Goal: Feedback & Contribution: Contribute content

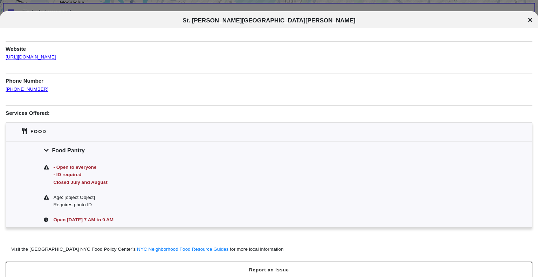
scroll to position [56, 0]
drag, startPoint x: 42, startPoint y: 88, endPoint x: 3, endPoint y: 91, distance: 39.0
click at [3, 91] on div "Information was updated a year ago . Food Pantry Address 268 E 207th St, The Br…" at bounding box center [269, 114] width 538 height 277
copy link "[PHONE_NUMBER]"
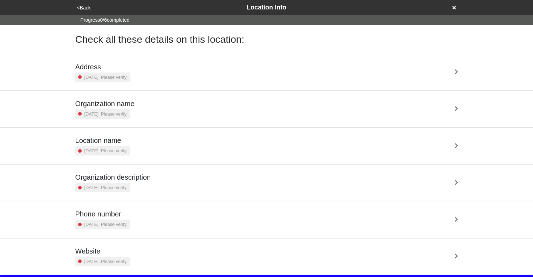
click at [213, 75] on div "Address [DATE]. Please verify." at bounding box center [266, 72] width 382 height 19
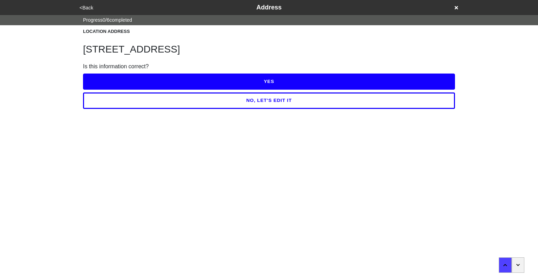
click at [256, 78] on button "YES" at bounding box center [269, 82] width 372 height 16
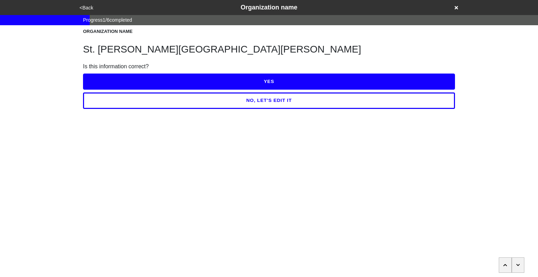
click at [268, 80] on button "YES" at bounding box center [269, 82] width 372 height 16
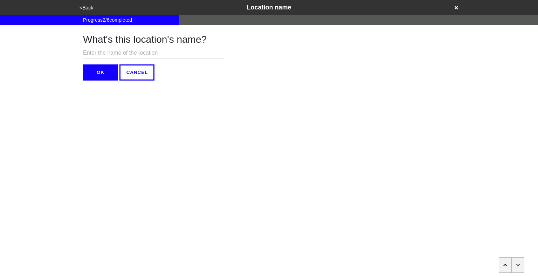
click at [517, 264] on icon "button" at bounding box center [518, 265] width 4 height 4
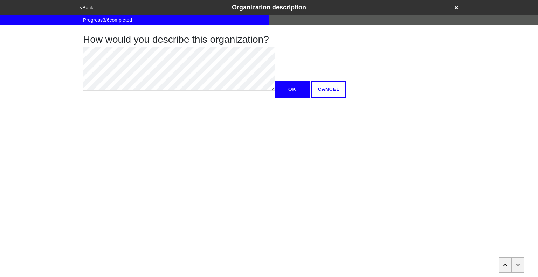
click at [517, 264] on icon "button" at bounding box center [518, 265] width 4 height 4
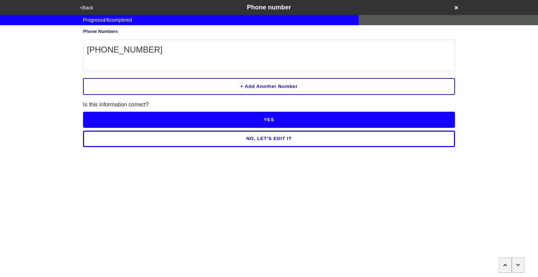
click at [272, 123] on button "YES" at bounding box center [269, 120] width 372 height 16
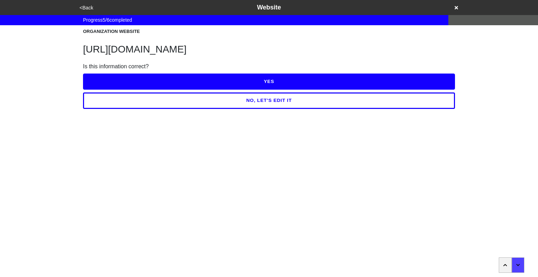
click at [268, 84] on button "YES" at bounding box center [269, 82] width 372 height 16
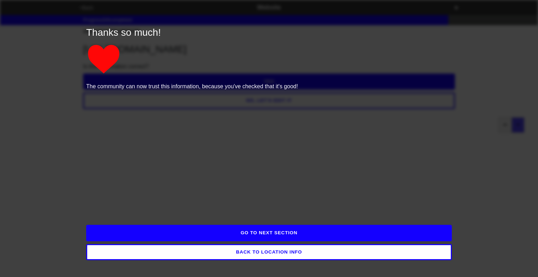
click at [284, 234] on button "GO TO NEXT SECTION" at bounding box center [269, 233] width 366 height 16
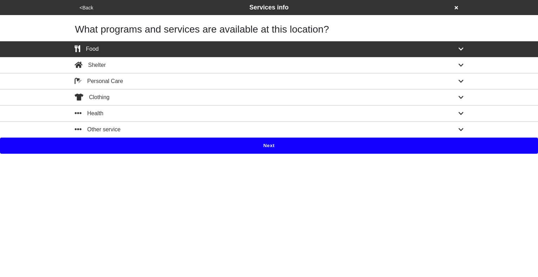
click at [263, 145] on button "Next" at bounding box center [269, 146] width 538 height 16
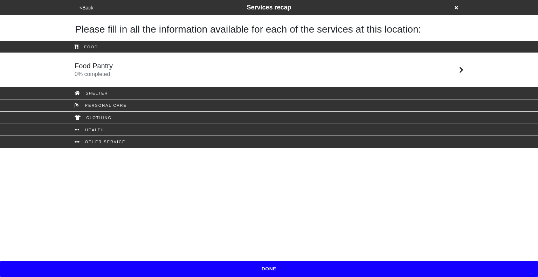
click at [240, 83] on link "Food Pantry 0 % completed" at bounding box center [269, 70] width 538 height 34
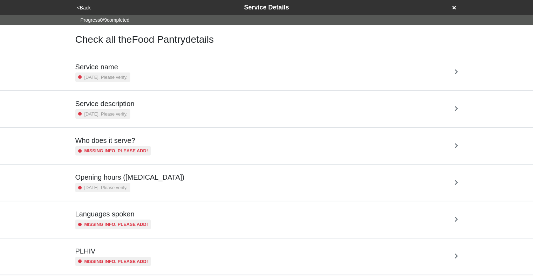
click at [216, 75] on div "Service name 5 years ago. Please verify." at bounding box center [266, 72] width 382 height 19
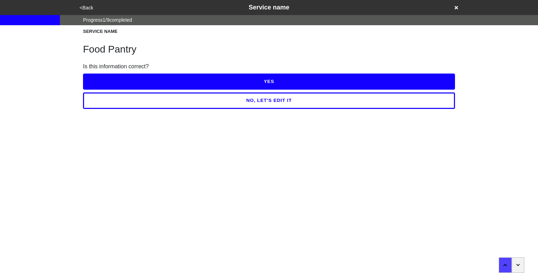
click at [245, 87] on button "YES" at bounding box center [269, 82] width 372 height 16
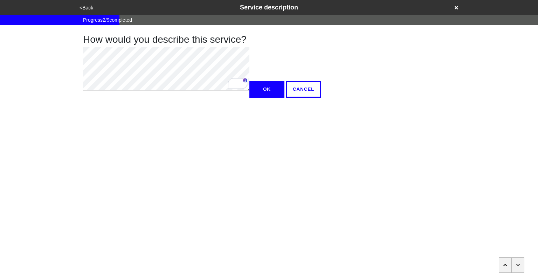
click at [249, 97] on button "OK" at bounding box center [266, 89] width 35 height 16
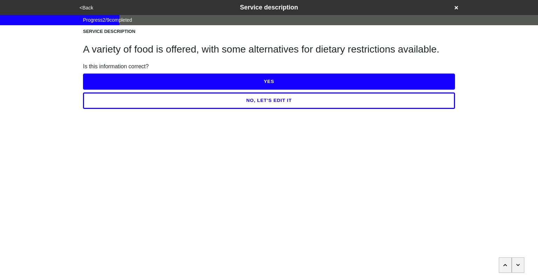
click at [232, 80] on button "YES" at bounding box center [269, 82] width 372 height 16
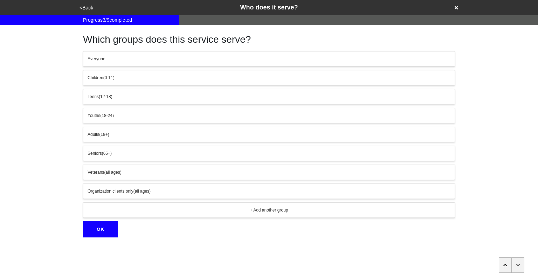
click at [514, 261] on button "button" at bounding box center [518, 264] width 13 height 15
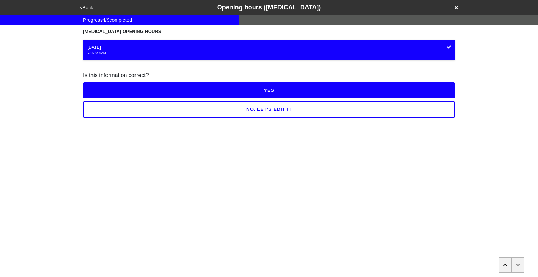
click at [268, 90] on button "YES" at bounding box center [269, 90] width 372 height 16
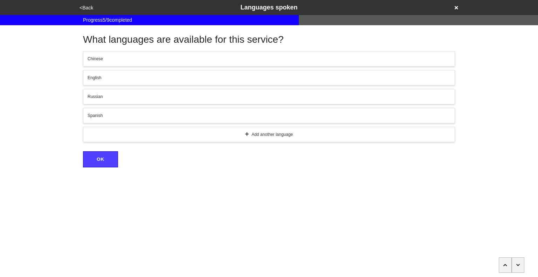
click at [514, 257] on button "button" at bounding box center [518, 264] width 13 height 15
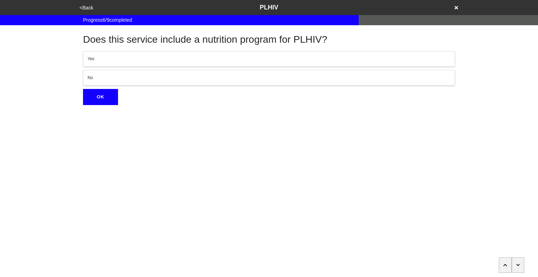
click at [516, 264] on button "button" at bounding box center [518, 264] width 13 height 15
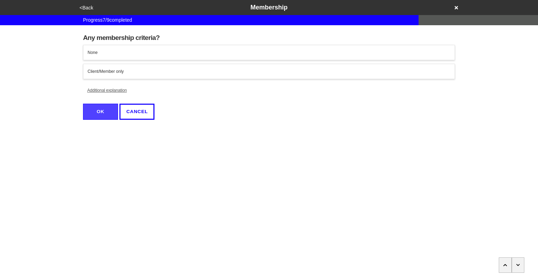
click at [286, 54] on div "None" at bounding box center [269, 52] width 363 height 6
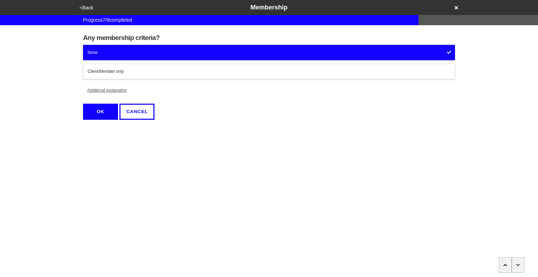
click at [107, 108] on button "OK" at bounding box center [100, 112] width 35 height 16
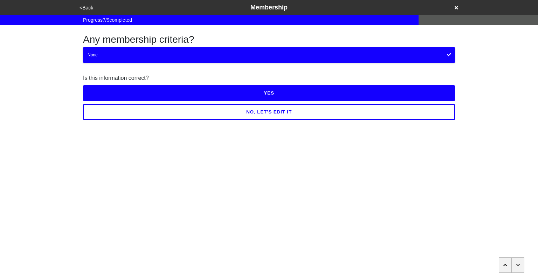
click at [240, 93] on button "YES" at bounding box center [269, 93] width 372 height 16
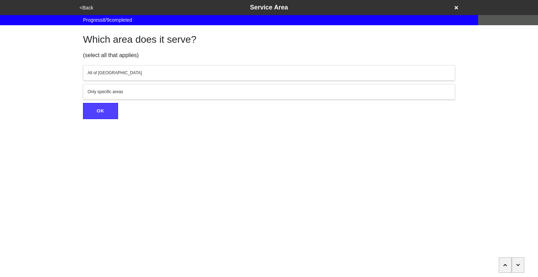
click at [519, 263] on button "button" at bounding box center [518, 264] width 13 height 15
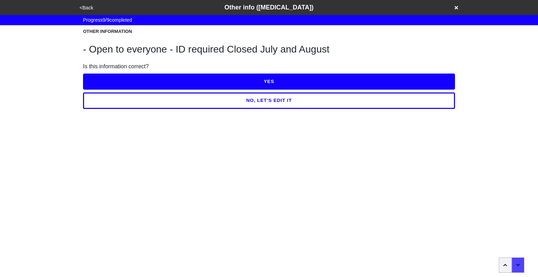
click at [283, 100] on button "NO, LET'S EDIT IT" at bounding box center [269, 100] width 372 height 16
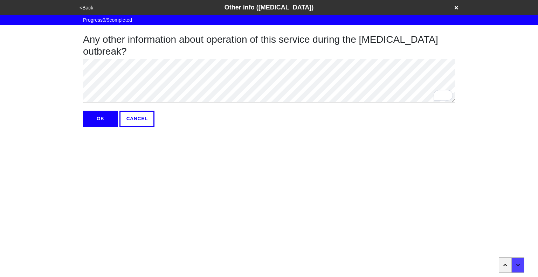
click at [99, 116] on button "OK" at bounding box center [100, 119] width 35 height 16
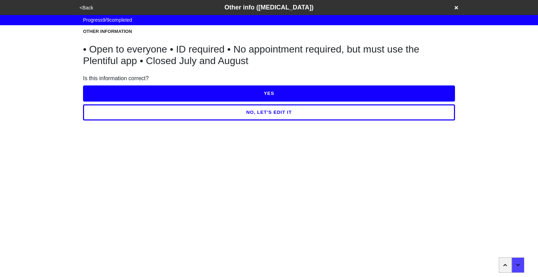
click at [251, 94] on button "YES" at bounding box center [269, 93] width 372 height 16
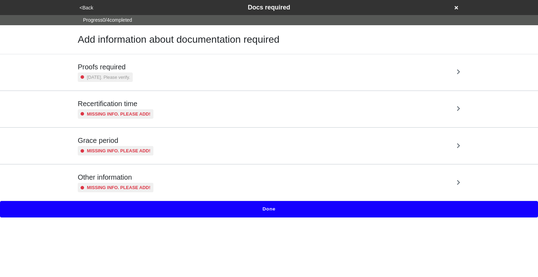
click at [240, 72] on div "Proofs required 3 years ago. Please verify." at bounding box center [269, 72] width 382 height 19
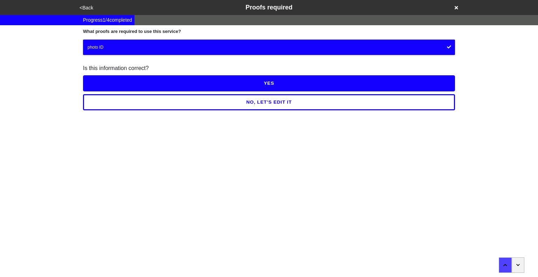
click at [272, 82] on button "YES" at bounding box center [269, 83] width 372 height 16
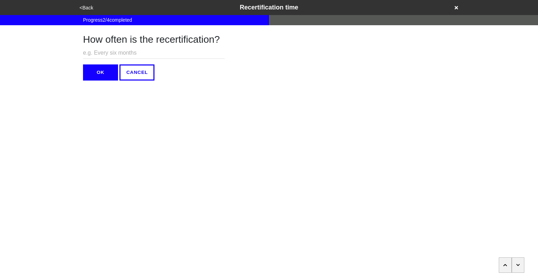
click at [516, 264] on icon "button" at bounding box center [518, 265] width 4 height 4
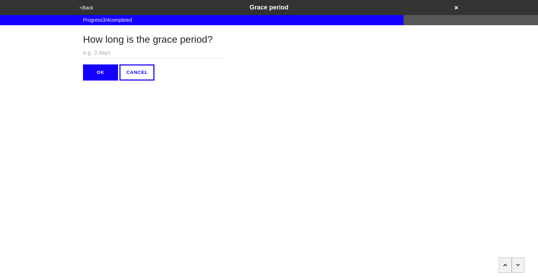
click at [516, 264] on icon "button" at bounding box center [518, 265] width 4 height 4
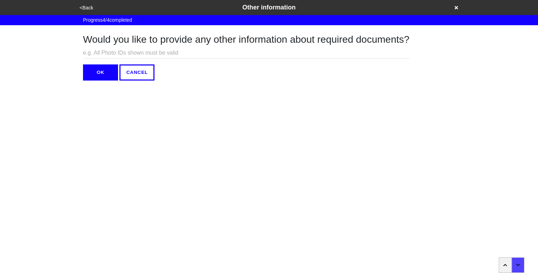
click at [104, 72] on button "OK" at bounding box center [100, 72] width 35 height 16
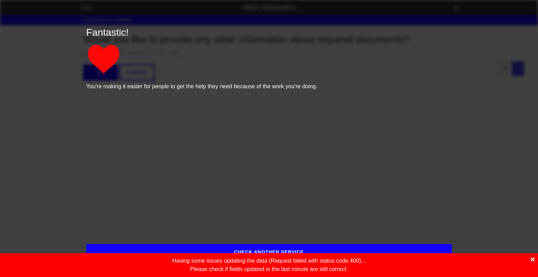
click at [531, 257] on icon at bounding box center [533, 260] width 4 height 6
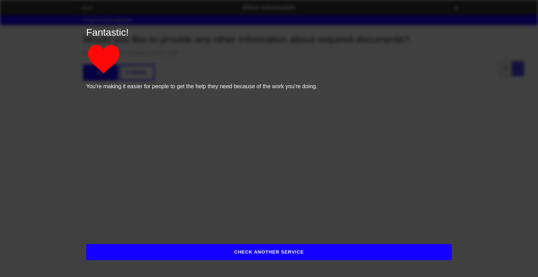
click at [344, 254] on button "CHECK ANOTHER SERVICE" at bounding box center [269, 252] width 366 height 16
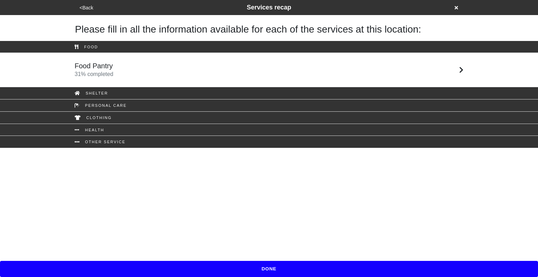
click at [90, 13] on div "<Back Services recap" at bounding box center [269, 7] width 389 height 15
click at [87, 6] on button "<Back" at bounding box center [86, 8] width 18 height 8
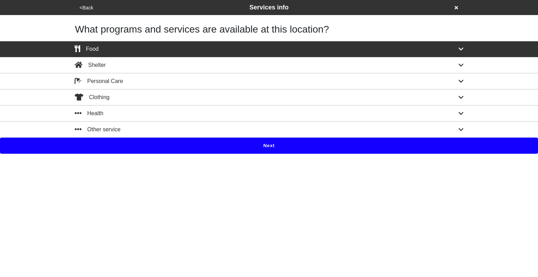
click at [87, 6] on button "<Back" at bounding box center [86, 8] width 18 height 8
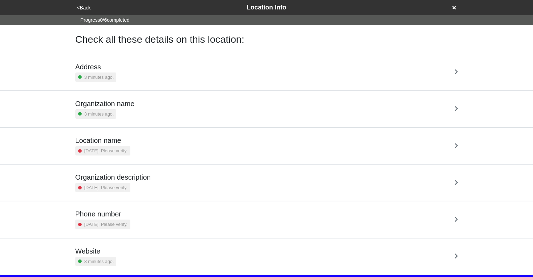
click at [187, 99] on div "Organization name 3 minutes ago." at bounding box center [266, 108] width 382 height 19
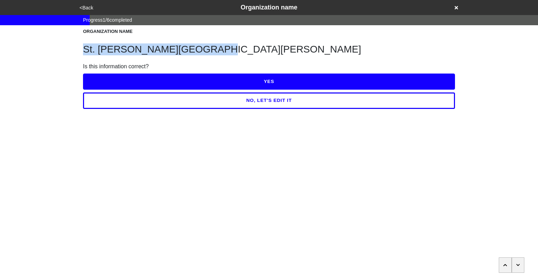
drag, startPoint x: 83, startPoint y: 51, endPoint x: 196, endPoint y: 50, distance: 113.1
click at [196, 50] on h1 "St. Brendan St. Ann Parish" at bounding box center [269, 49] width 372 height 12
copy h1 "St. Brendan St. Ann Parish"
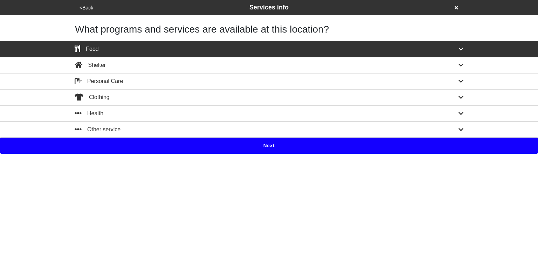
click at [272, 144] on button "Next" at bounding box center [269, 146] width 538 height 16
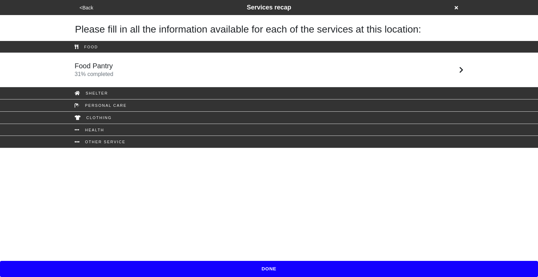
click at [224, 71] on div "Food Pantry 31 % completed" at bounding box center [268, 70] width 399 height 17
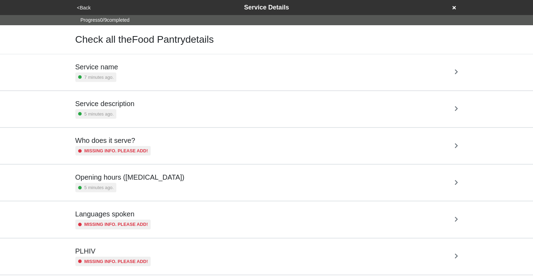
click at [217, 101] on div "Service description 5 minutes ago." at bounding box center [266, 108] width 382 height 19
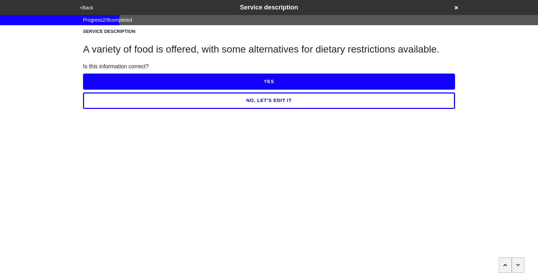
click at [519, 266] on icon "button" at bounding box center [518, 265] width 4 height 4
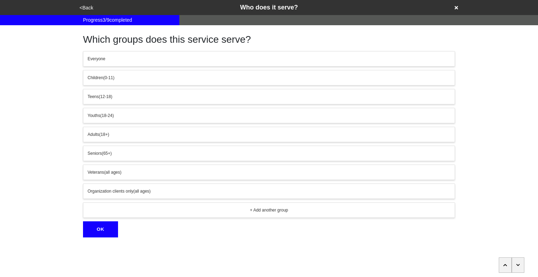
click at [519, 266] on icon "button" at bounding box center [518, 265] width 4 height 4
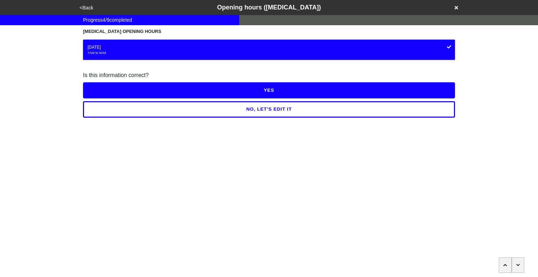
click at [519, 266] on icon "button" at bounding box center [518, 265] width 4 height 4
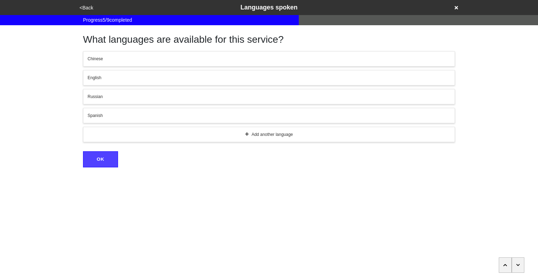
click at [519, 266] on icon "button" at bounding box center [518, 265] width 4 height 4
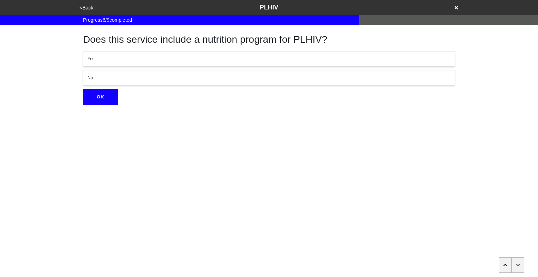
click at [519, 266] on icon "button" at bounding box center [518, 265] width 4 height 4
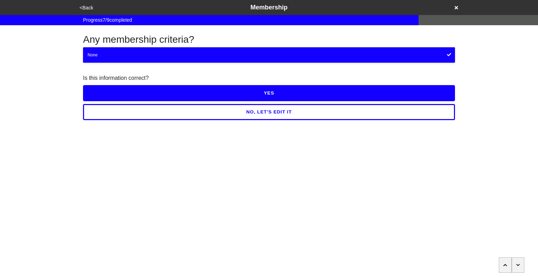
click at [519, 266] on icon "button" at bounding box center [518, 265] width 4 height 4
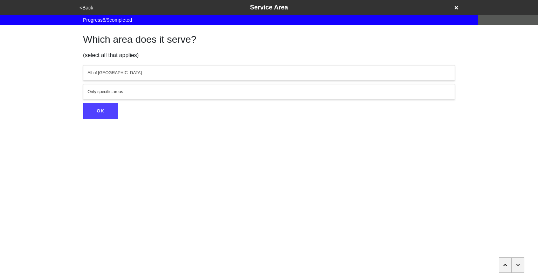
click at [519, 266] on icon "button" at bounding box center [518, 265] width 4 height 4
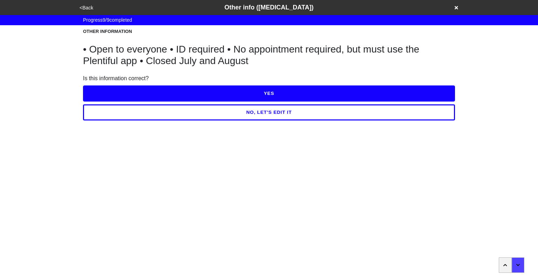
click at [308, 110] on button "NO, LET'S EDIT IT" at bounding box center [269, 112] width 372 height 16
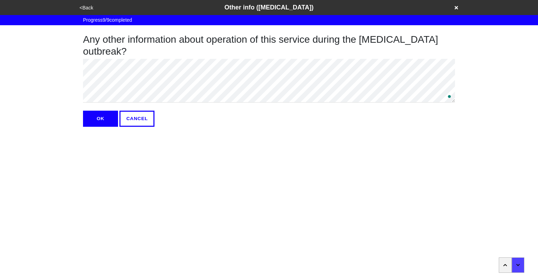
type textarea "x"
click at [105, 116] on button "OK" at bounding box center [100, 119] width 35 height 16
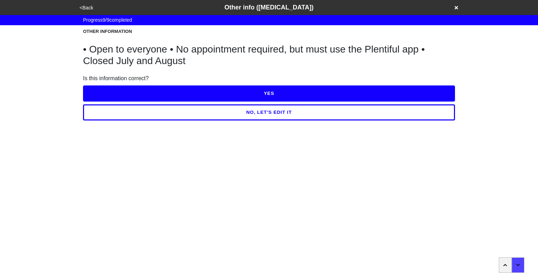
click at [203, 91] on button "YES" at bounding box center [269, 93] width 372 height 16
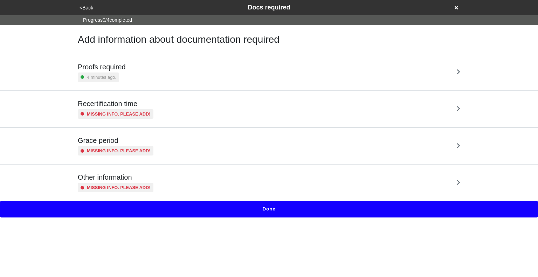
click at [298, 213] on button "Done" at bounding box center [269, 209] width 538 height 16
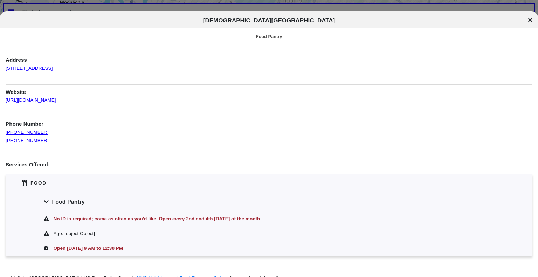
scroll to position [15, 0]
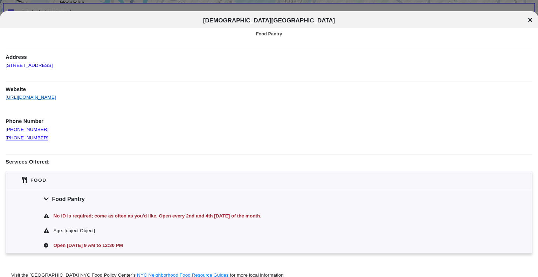
click at [56, 97] on link "https://www.facebook.com/Fellowship-Missionary-Baptist-Church-117454681605562/" at bounding box center [31, 94] width 50 height 11
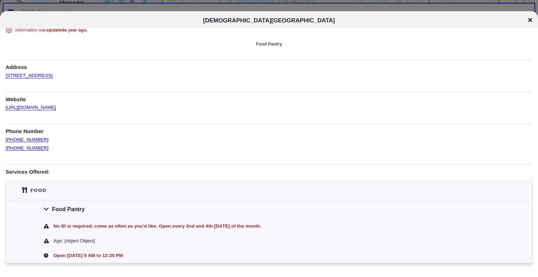
scroll to position [0, 0]
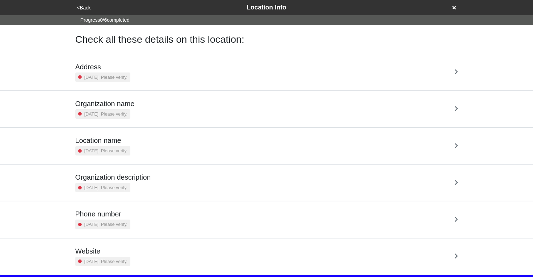
click at [154, 68] on div "Address 3 years ago. Please verify." at bounding box center [266, 72] width 382 height 19
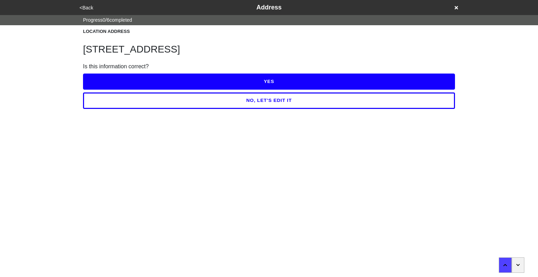
click at [264, 81] on button "YES" at bounding box center [269, 82] width 372 height 16
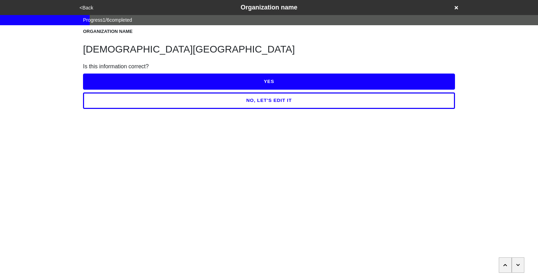
click at [264, 81] on button "YES" at bounding box center [269, 82] width 372 height 16
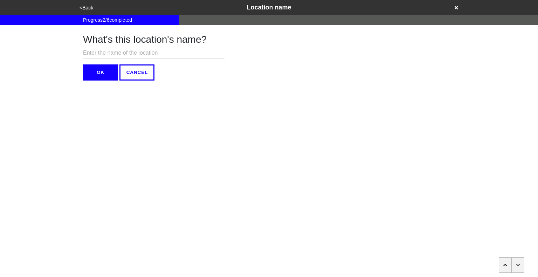
click at [523, 263] on button "button" at bounding box center [518, 264] width 13 height 15
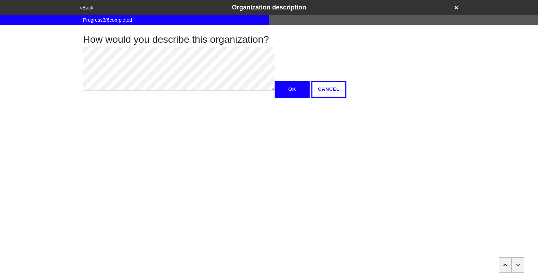
click at [523, 263] on button "button" at bounding box center [518, 264] width 13 height 15
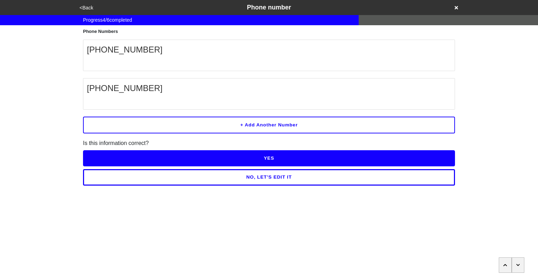
click at [310, 160] on button "YES" at bounding box center [269, 158] width 372 height 16
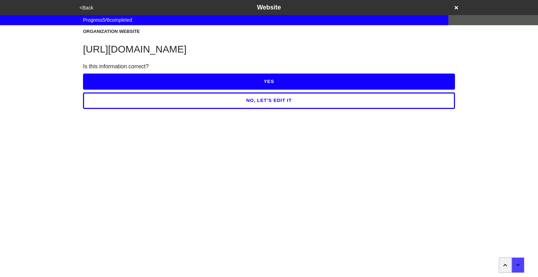
click at [285, 90] on button "YES" at bounding box center [269, 82] width 372 height 16
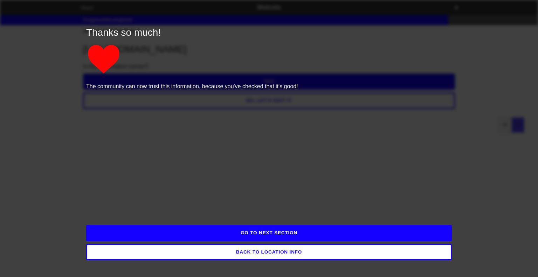
click at [288, 231] on button "GO TO NEXT SECTION" at bounding box center [269, 233] width 366 height 16
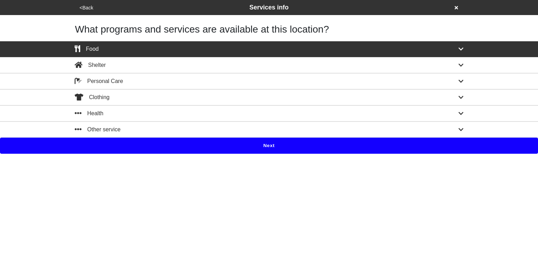
click at [273, 147] on button "Next" at bounding box center [269, 146] width 538 height 16
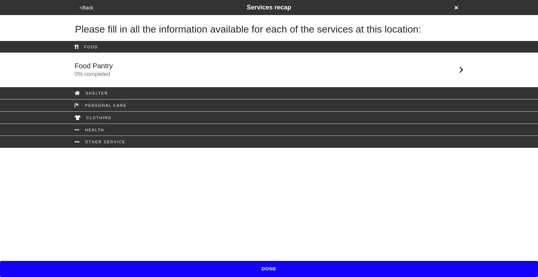
click at [240, 64] on div "Food Pantry 0 % completed" at bounding box center [268, 70] width 399 height 17
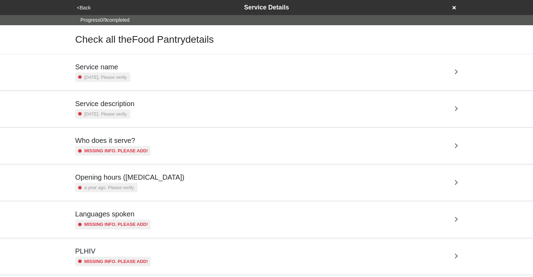
click at [240, 64] on div "Service name 3 years ago. Please verify." at bounding box center [266, 72] width 382 height 19
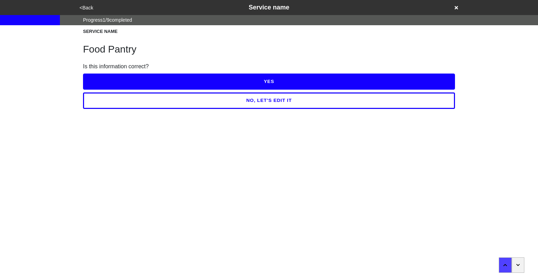
click at [251, 79] on button "YES" at bounding box center [269, 82] width 372 height 16
type textarea "x"
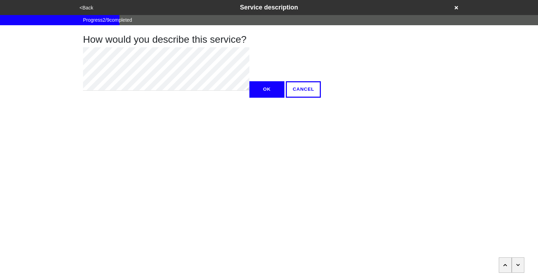
click at [518, 265] on icon "button" at bounding box center [518, 265] width 4 height 2
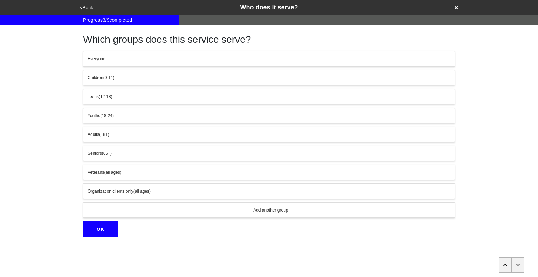
click at [518, 265] on icon "button" at bounding box center [518, 265] width 4 height 2
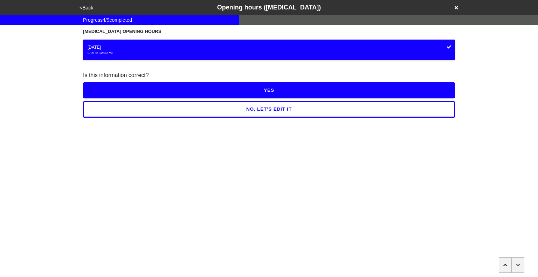
click at [265, 88] on button "YES" at bounding box center [269, 90] width 372 height 16
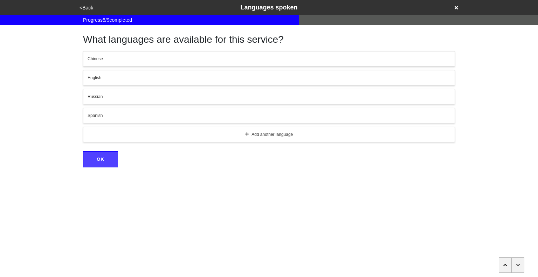
click at [516, 261] on button "button" at bounding box center [518, 264] width 13 height 15
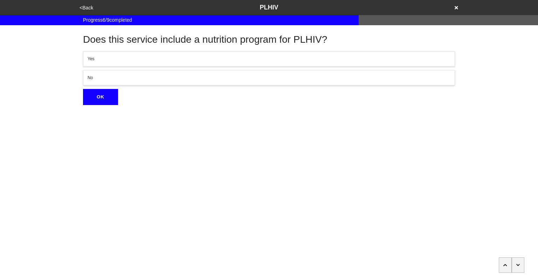
click at [516, 261] on button "button" at bounding box center [518, 264] width 13 height 15
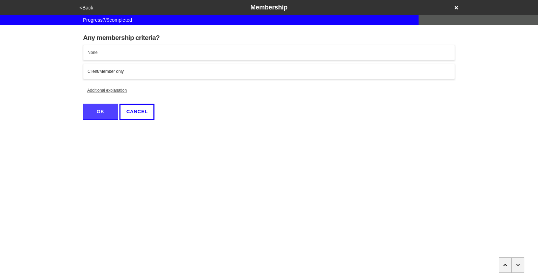
click at [516, 261] on button "button" at bounding box center [518, 264] width 13 height 15
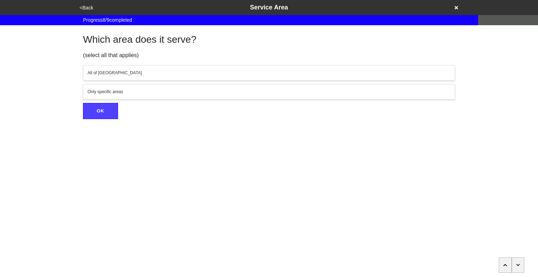
click at [516, 261] on button "button" at bounding box center [518, 264] width 13 height 15
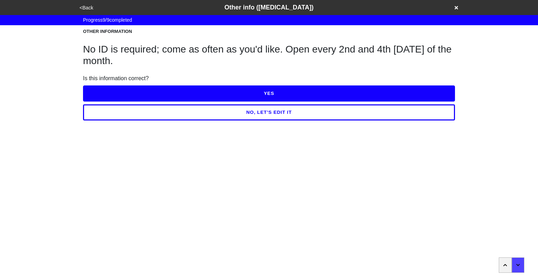
click at [284, 94] on button "YES" at bounding box center [269, 93] width 372 height 16
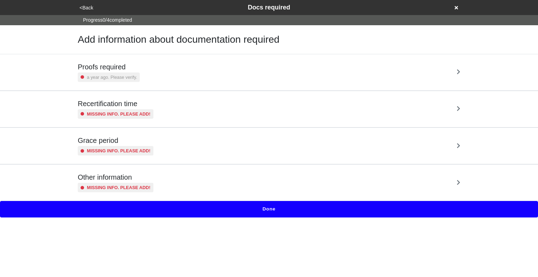
click at [262, 65] on div "Proofs required a year ago. Please verify." at bounding box center [269, 72] width 382 height 19
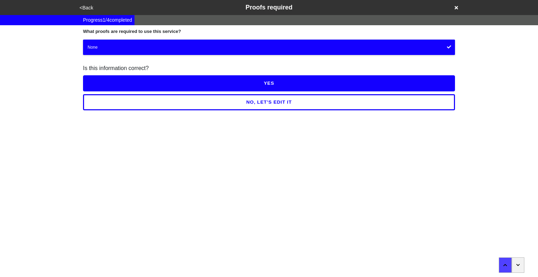
click at [278, 82] on button "YES" at bounding box center [269, 83] width 372 height 16
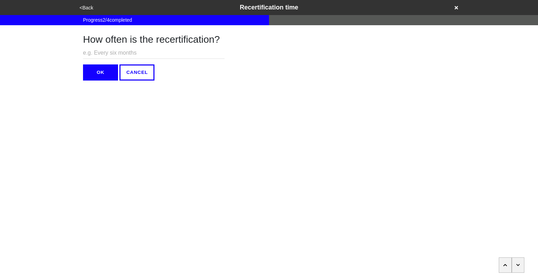
click at [517, 269] on button "button" at bounding box center [518, 264] width 13 height 15
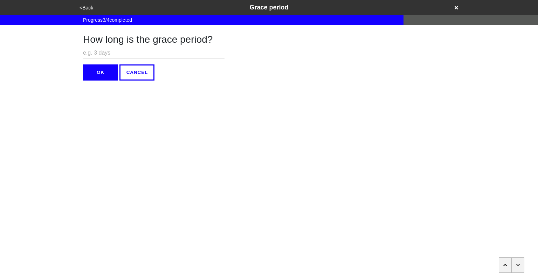
click at [517, 269] on button "button" at bounding box center [518, 264] width 13 height 15
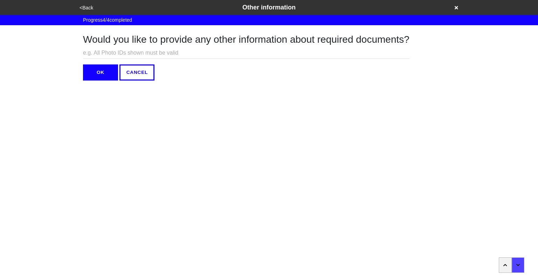
click at [110, 73] on button "OK" at bounding box center [100, 72] width 35 height 16
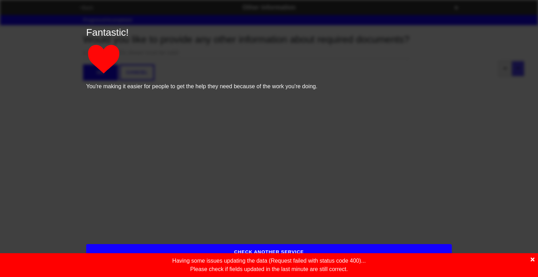
click at [532, 258] on icon at bounding box center [533, 260] width 4 height 4
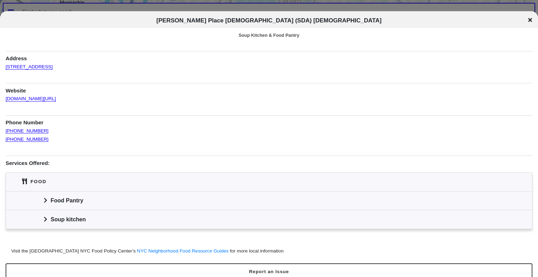
scroll to position [22, 0]
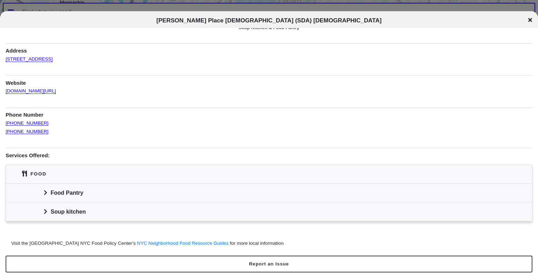
click at [47, 190] on icon at bounding box center [46, 193] width 4 height 6
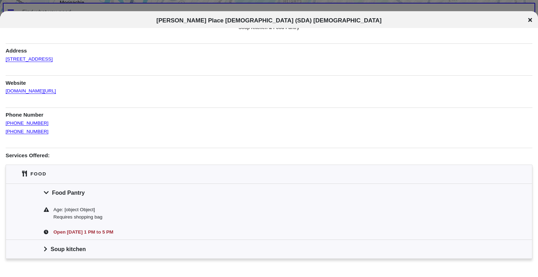
scroll to position [59, 0]
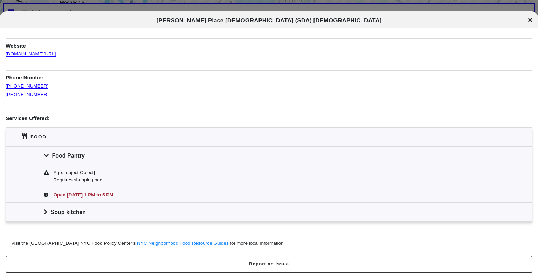
click at [46, 213] on icon at bounding box center [46, 212] width 4 height 6
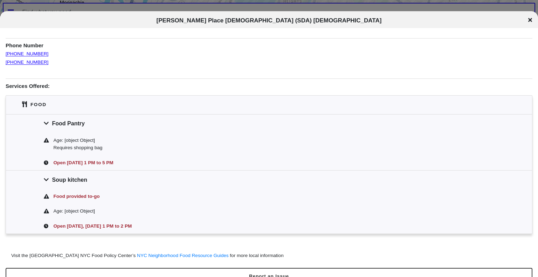
scroll to position [83, 0]
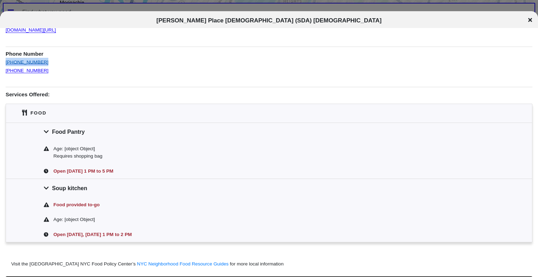
drag, startPoint x: 43, startPoint y: 61, endPoint x: 6, endPoint y: 60, distance: 37.2
click at [6, 60] on div "[PHONE_NUMBER]" at bounding box center [269, 61] width 527 height 8
copy link "[PHONE_NUMBER]"
